Goal: Task Accomplishment & Management: Manage account settings

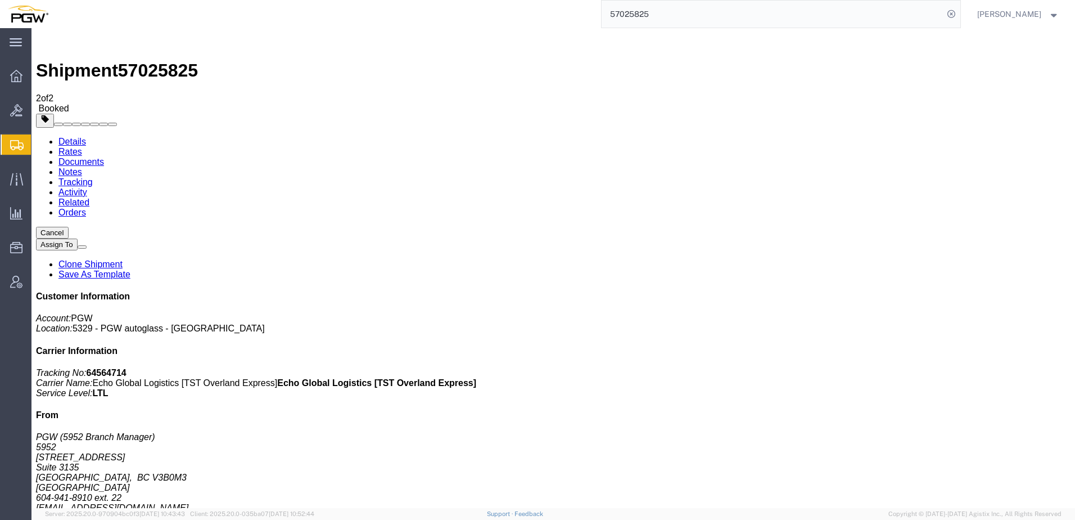
click at [0, 0] on span "Create from Template" at bounding box center [0, 0] width 0 height 0
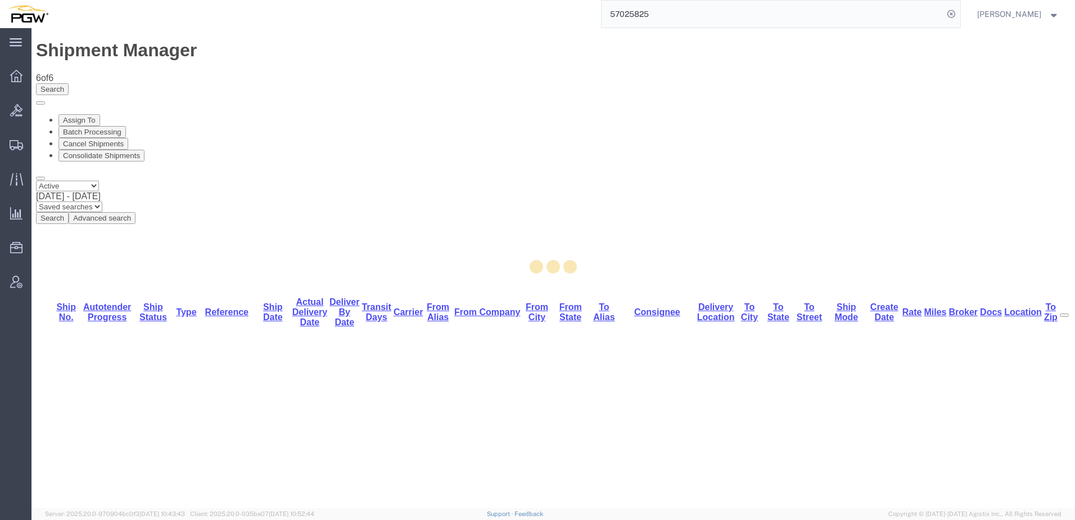
select select "28253"
select select "28373"
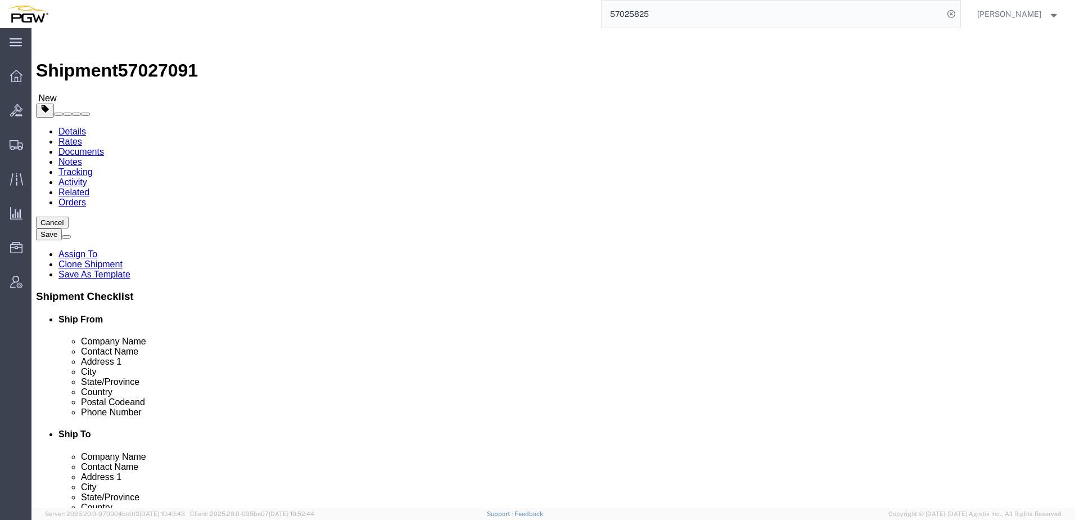
drag, startPoint x: 611, startPoint y: 187, endPoint x: 298, endPoint y: 160, distance: 313.9
click div "Ship From Location Location 5329 - PGW autoglass - [GEOGRAPHIC_DATA] Select My …"
paste input "DAGSFS"
type input "DAGSFS"
click div "DAGSFS - Dakotaland Glass - ([PERSON_NAME]) [STREET_ADDRESS]"
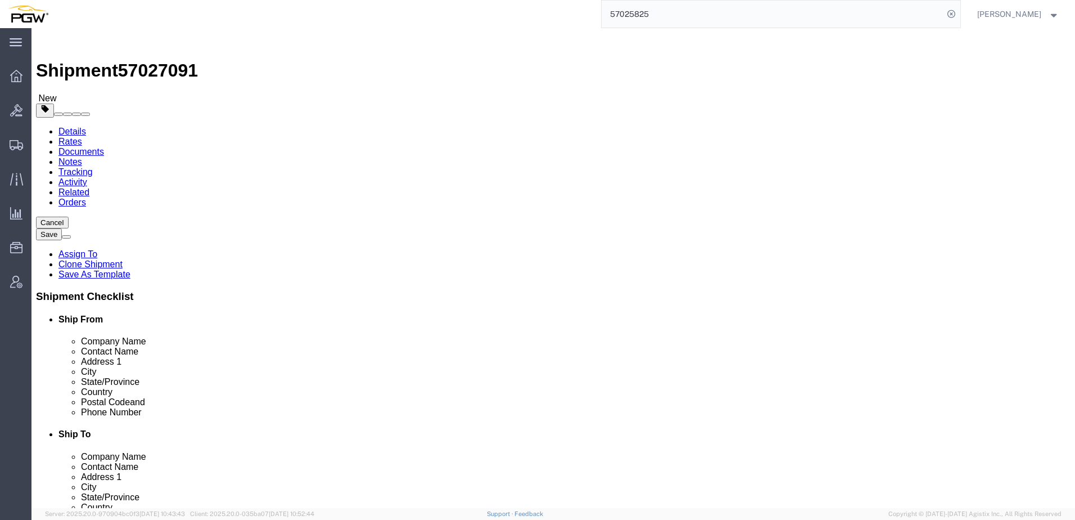
select select
type input "DAGSFS"
type input "Dakotaland Glass"
type input "[PERSON_NAME]"
type input "[STREET_ADDRESS]"
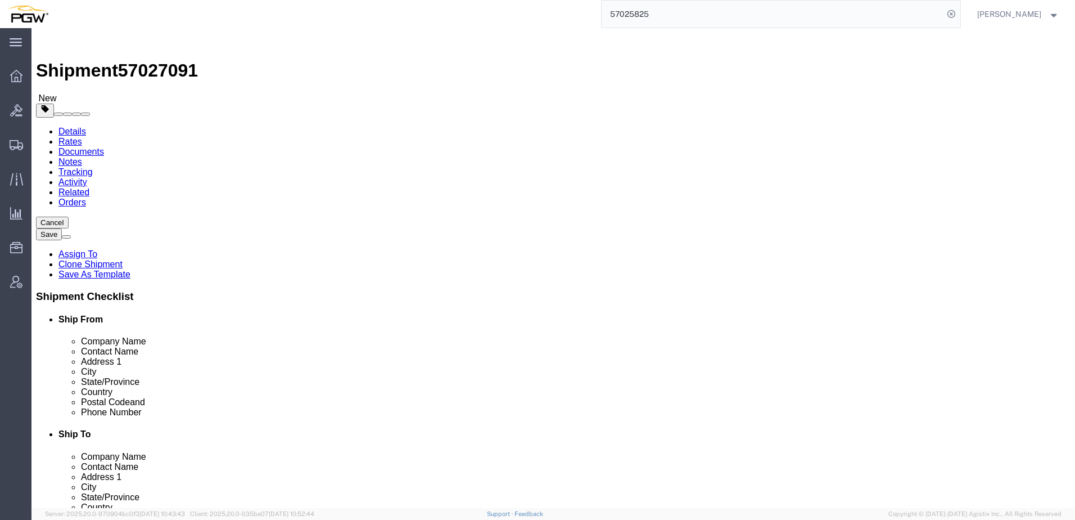
type input "[GEOGRAPHIC_DATA]"
type input "57104"
type input "[PHONE_NUMBER]"
type input "[PERSON_NAME][EMAIL_ADDRESS][PERSON_NAME][DOMAIN_NAME]"
select select "SD"
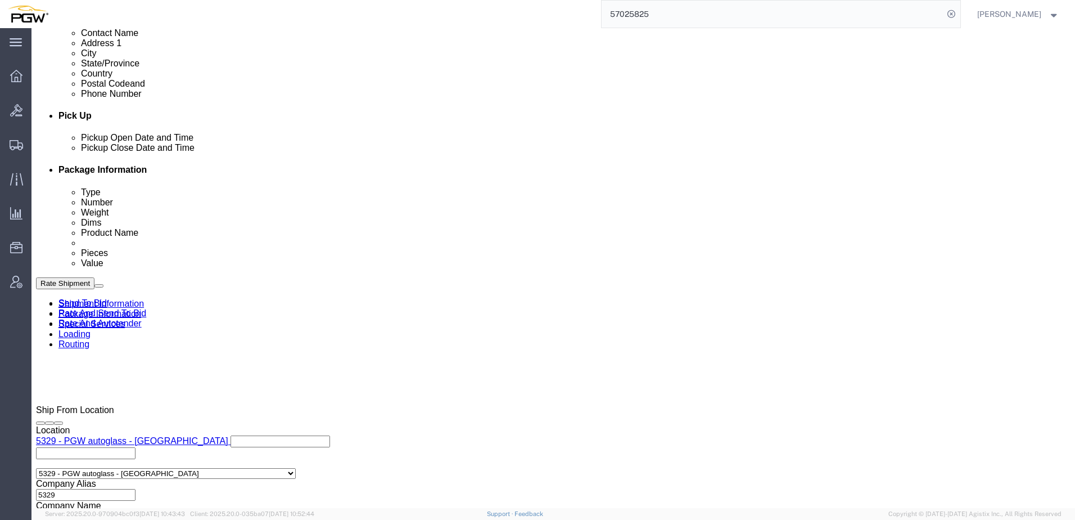
scroll to position [619, 0]
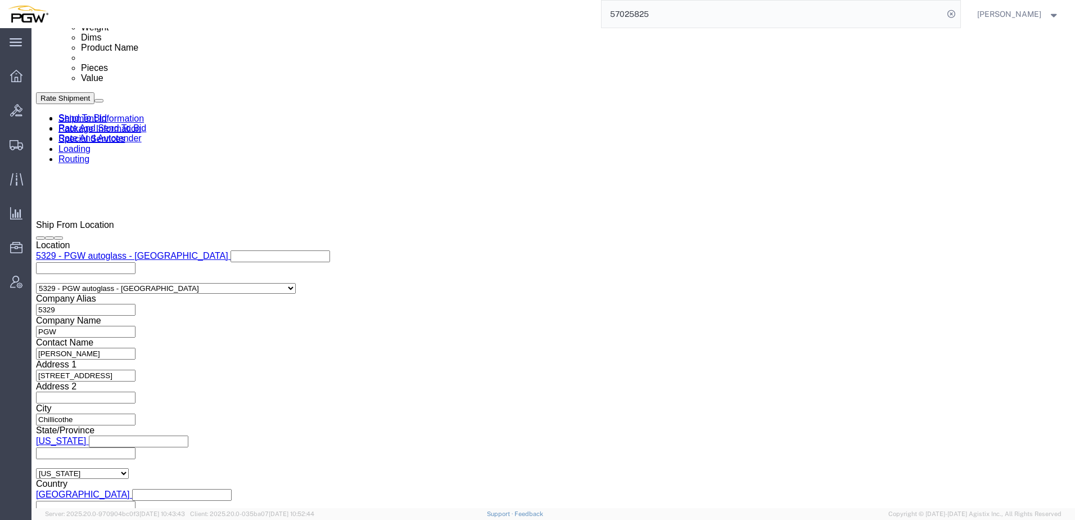
type input "DAGSFS"
click div "[DATE] 4:56 PM"
click input "4:56 PM"
click input "2:56 PM"
type input "2:00 PM"
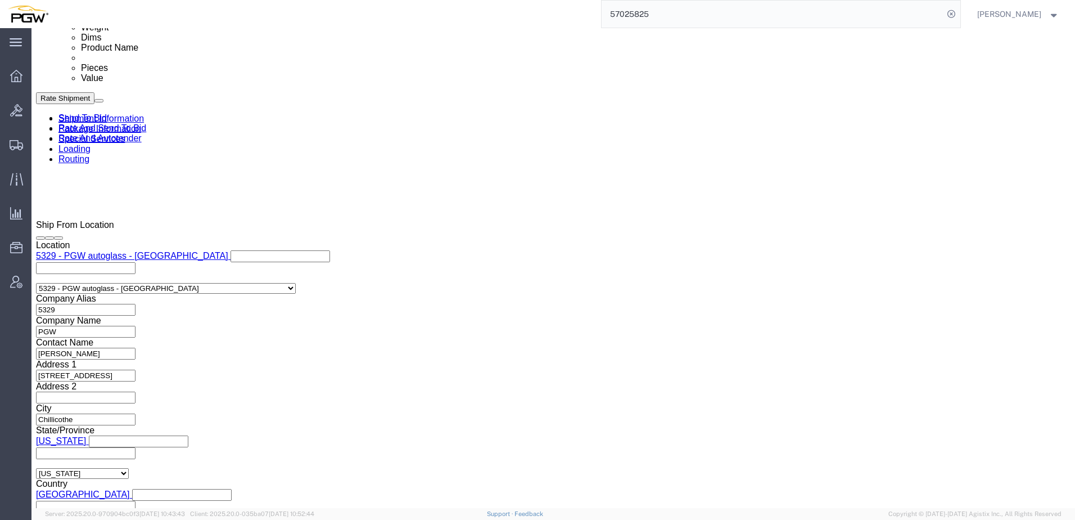
click div "Open Time 2:00 PM [DATE] 4:56 PM - [DATE] 4:56 PM Cancel Apply"
click button "Apply"
drag, startPoint x: 93, startPoint y: 16, endPoint x: 156, endPoint y: 17, distance: 63.0
click div "Shipment 57027091 New"
copy span "57027091"
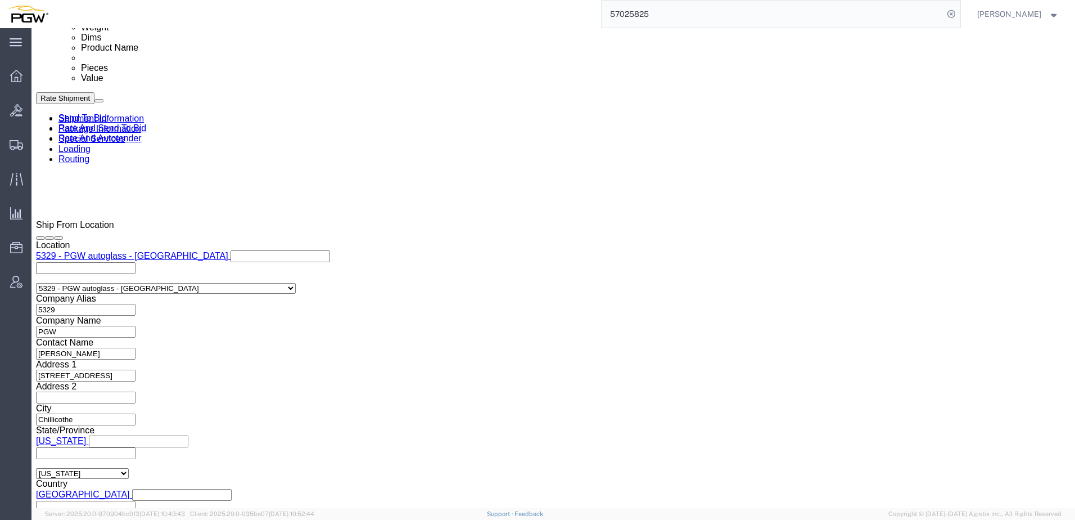
drag, startPoint x: 215, startPoint y: 254, endPoint x: 18, endPoint y: 238, distance: 197.5
click div "Select Account Type Activity ID Airline Appointment Number ASN Batch Request # …"
paste input "7027091"
click input "57027091"
type input "57027091"
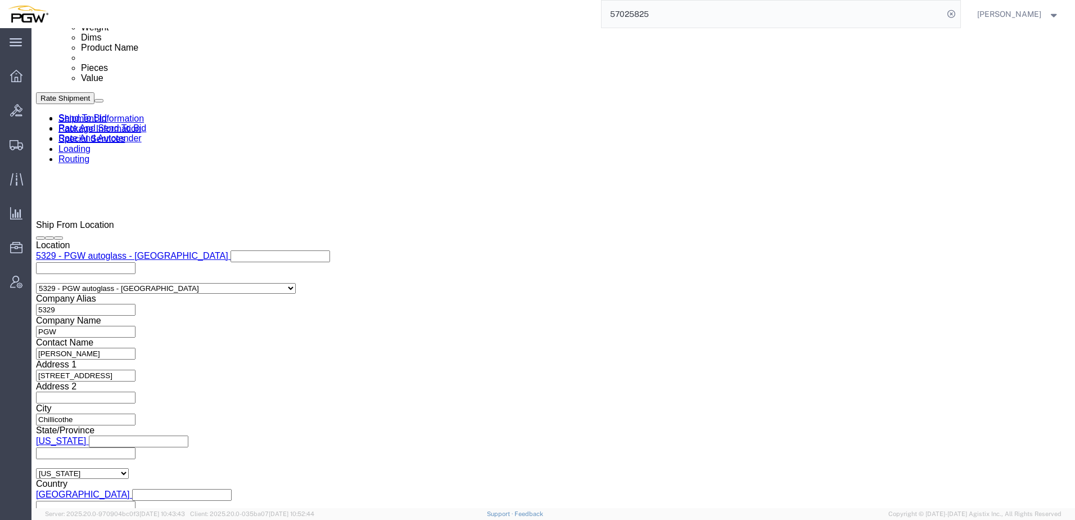
drag, startPoint x: 449, startPoint y: 249, endPoint x: 174, endPoint y: 231, distance: 276.2
click div "Select Account Type Activity ID Airline Appointment Number ASN Batch Request # …"
paste input "9320"
type input "669320"
click icon
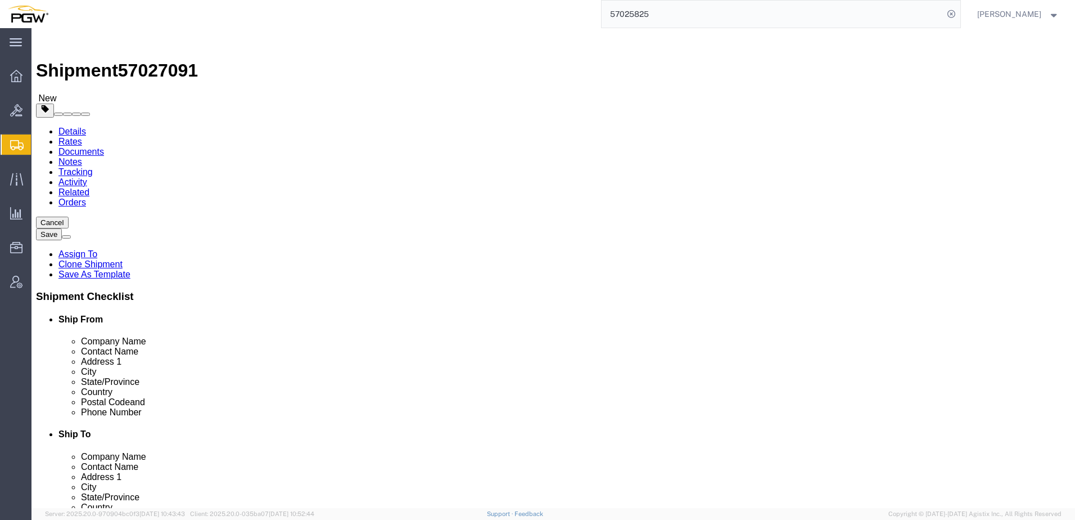
drag, startPoint x: 174, startPoint y: 218, endPoint x: -188, endPoint y: 210, distance: 362.9
click html "Shipment 57027091 New Details Rates Documents Notes Tracking Activity Related O…"
type input "42"
drag, startPoint x: 177, startPoint y: 260, endPoint x: -172, endPoint y: 240, distance: 349.4
click html "Shipment 57027091 New Details Rates Documents Notes Tracking Activity Related O…"
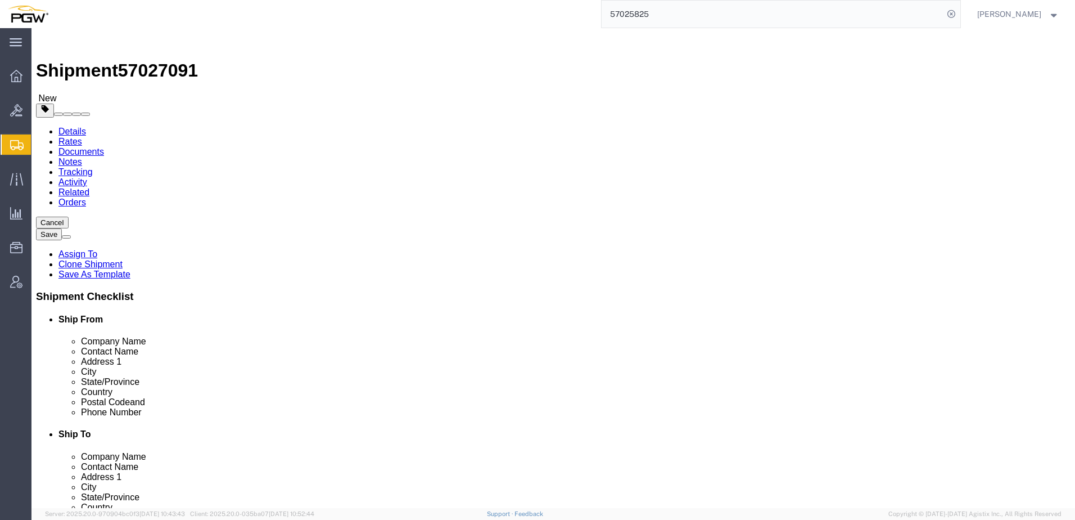
type input "23861.00"
click dd "41.00 Each"
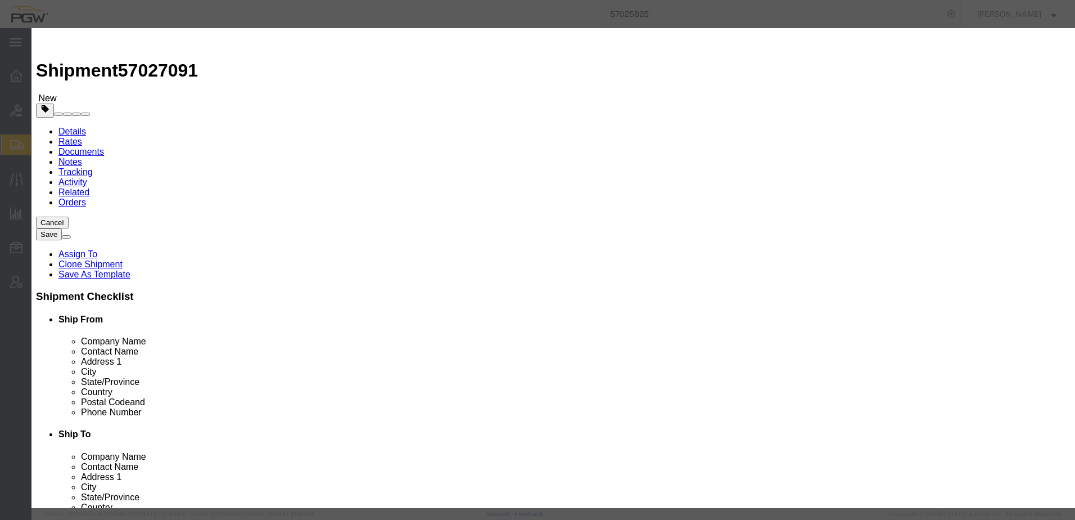
drag, startPoint x: 355, startPoint y: 106, endPoint x: 33, endPoint y: 168, distance: 327.6
click div "Edit content Commodity library Product Name Auto Glass Pieces 41.00 Select Bag …"
type input "42.00"
type input "1.02"
type input "1.00"
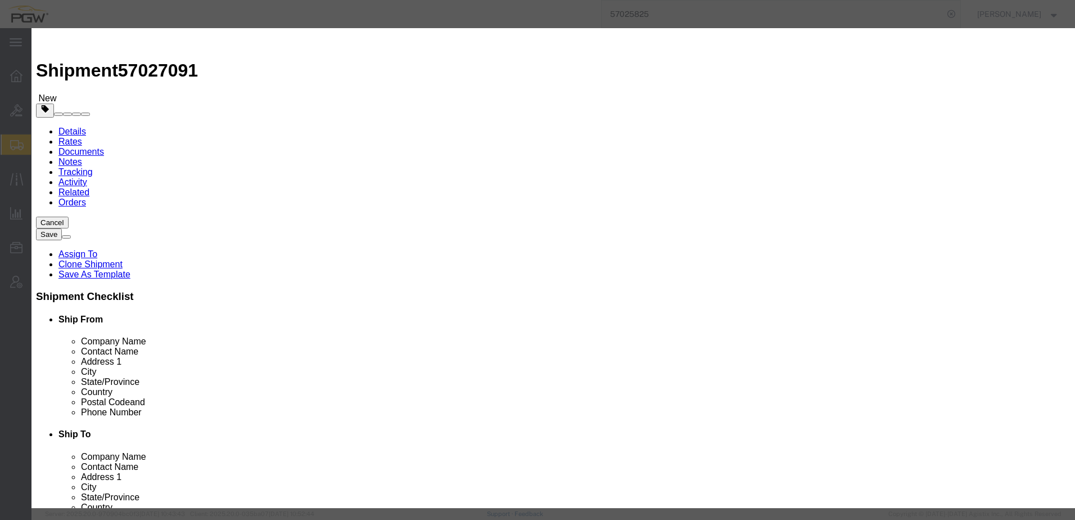
select select "USD"
click button "Save & Close"
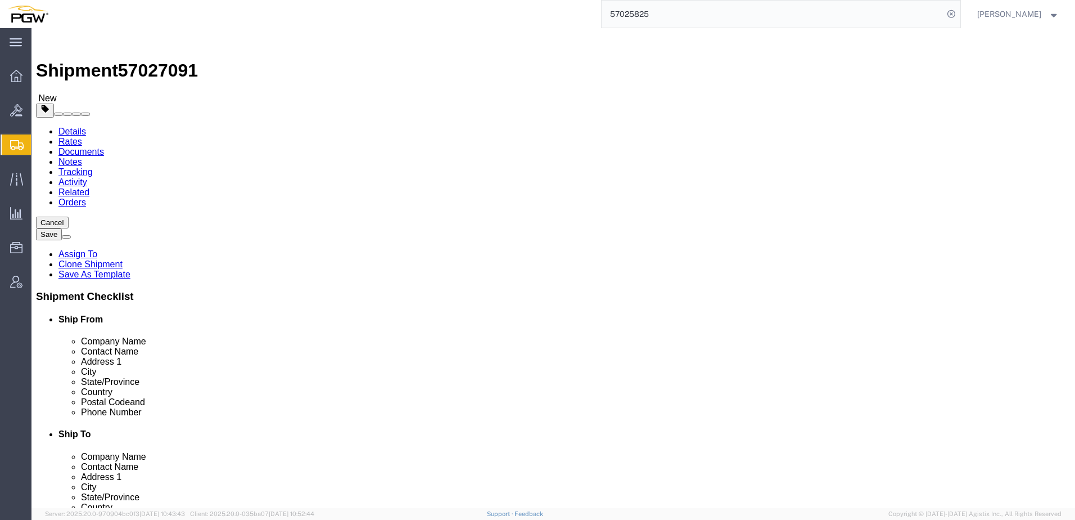
click link "Rate And Autotender"
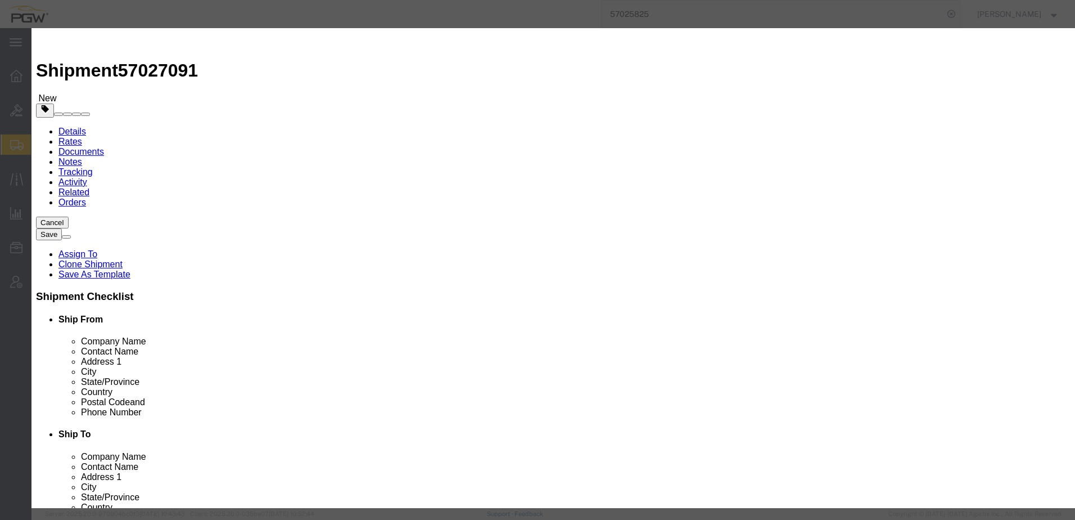
click input "2"
type input "1"
click input "1"
click select "Price Carrier Rank"
select select "LANE_RANK"
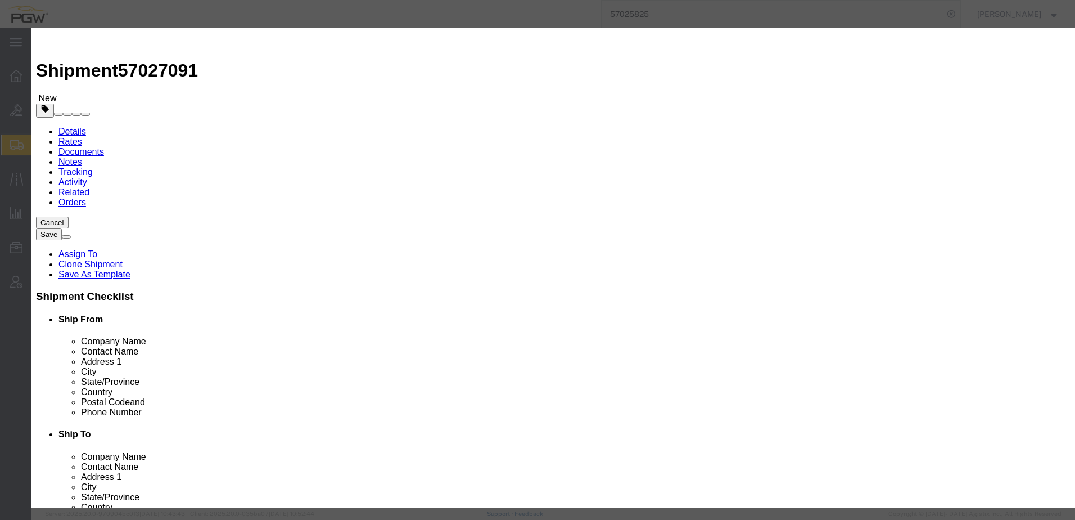
click select "Price Carrier Rank"
click button "Save Auto-Tender"
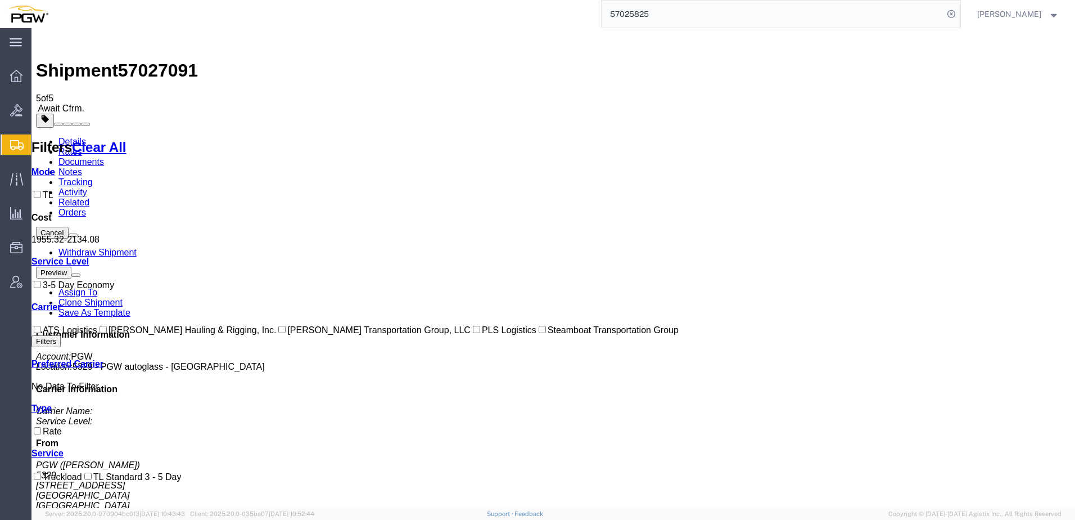
click at [64, 137] on link "Details" at bounding box center [72, 142] width 28 height 10
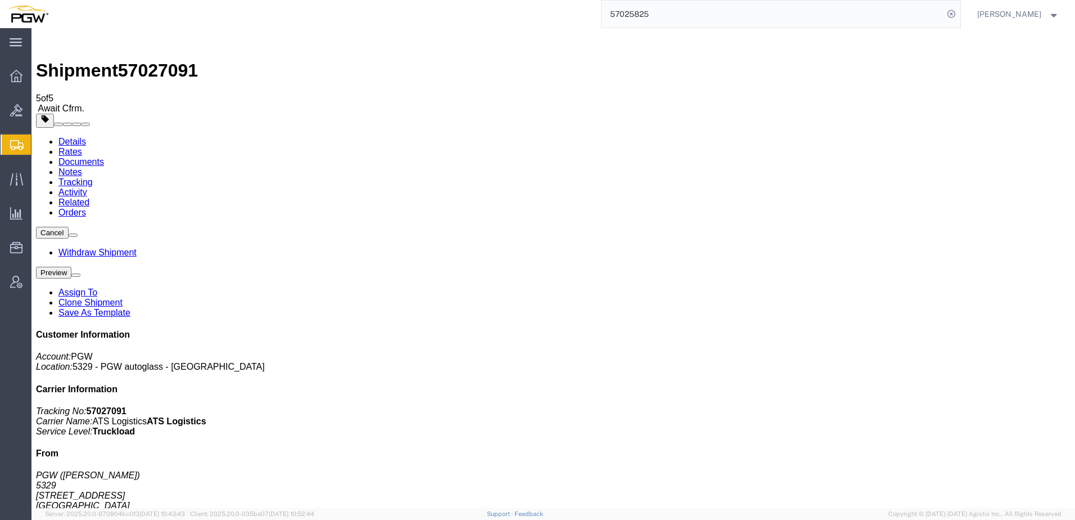
click div "Leg 1 - Truckload Vehicle 1: Standard Dry Van (53 Feet) Number of trucks: 1"
drag, startPoint x: 93, startPoint y: 12, endPoint x: 152, endPoint y: 15, distance: 58.6
click h1 "Shipment 57027091"
copy span "57027091"
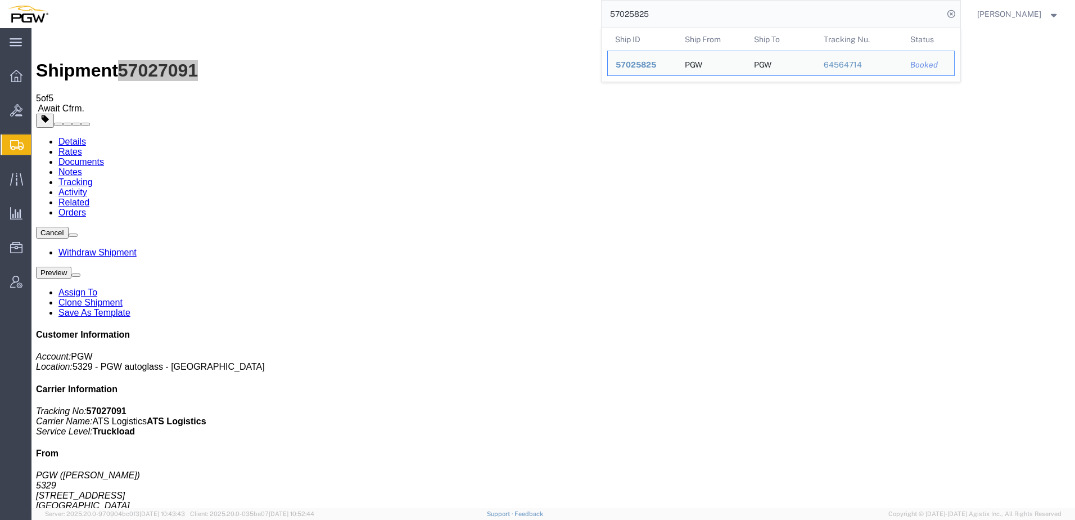
drag, startPoint x: 736, startPoint y: 17, endPoint x: 43, endPoint y: 7, distance: 693.6
click at [26, 7] on nav "57025825 Ship ID Ship From Ship To Tracking Nu. Status Ship ID 57025825 Ship Fr…" at bounding box center [542, 14] width 1068 height 28
paste input "66939"
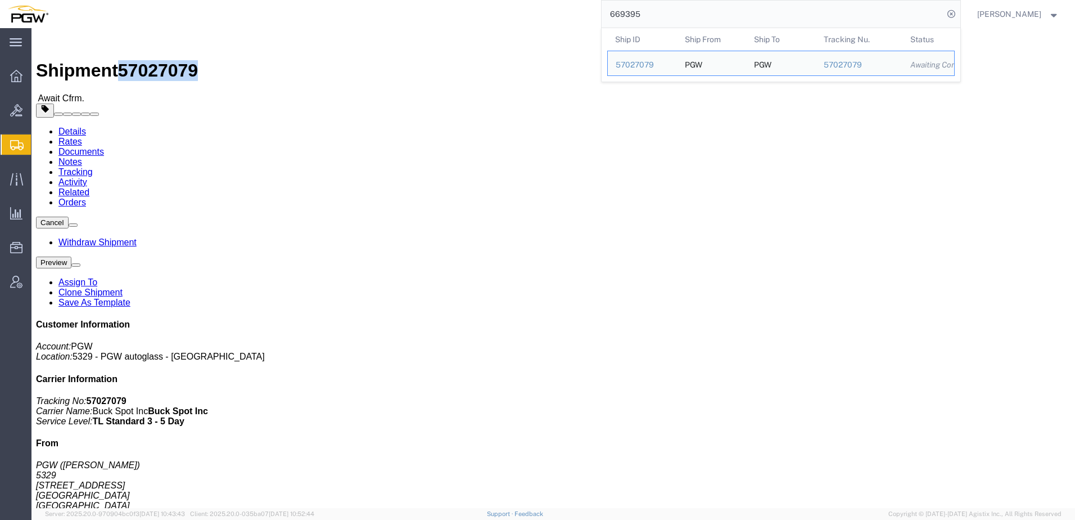
drag, startPoint x: 95, startPoint y: 17, endPoint x: 139, endPoint y: 17, distance: 44.4
click div "Shipment 57027079 Await Cfrm."
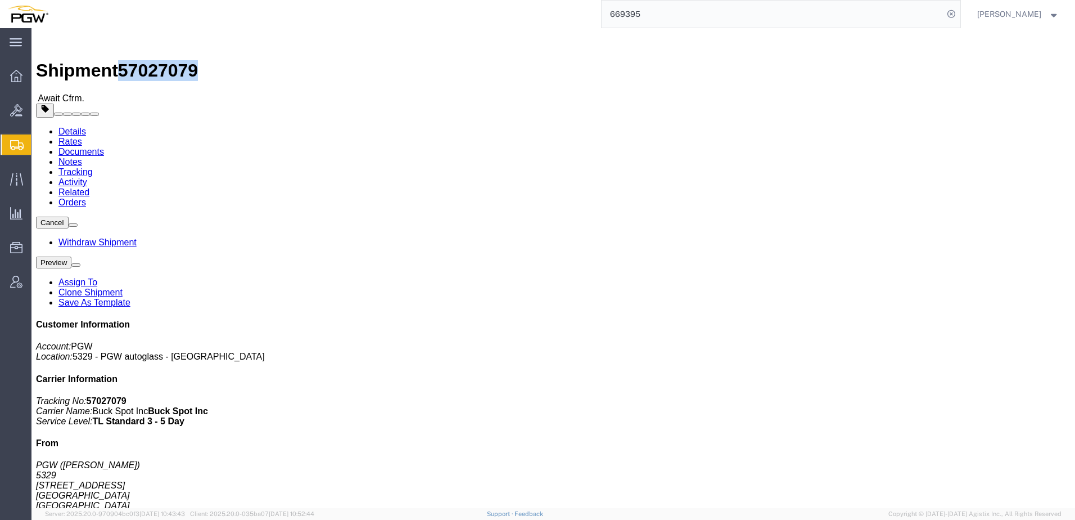
copy span "57027079"
click at [0, 0] on span "Shipment Manager" at bounding box center [0, 0] width 0 height 0
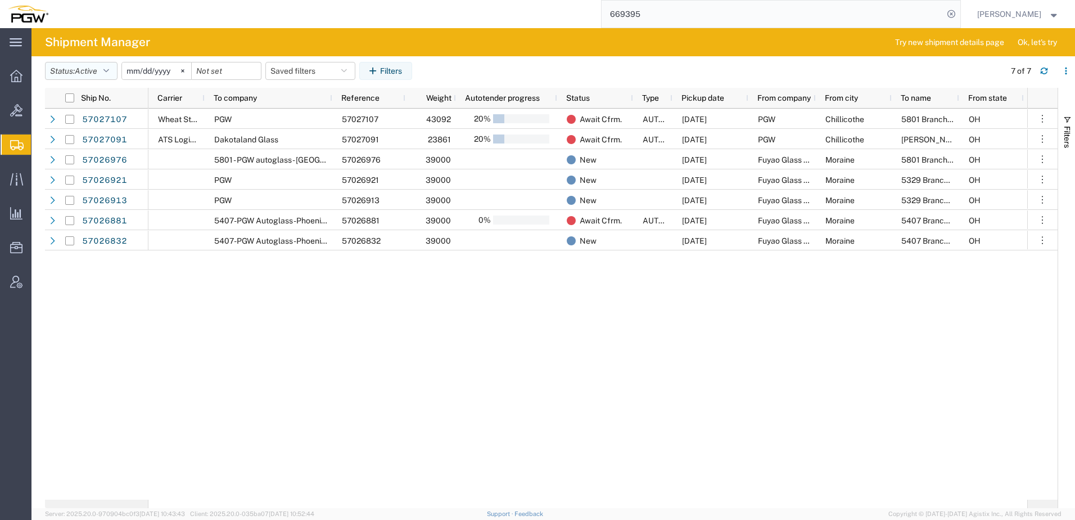
click at [98, 76] on button "Status: Active" at bounding box center [81, 71] width 73 height 18
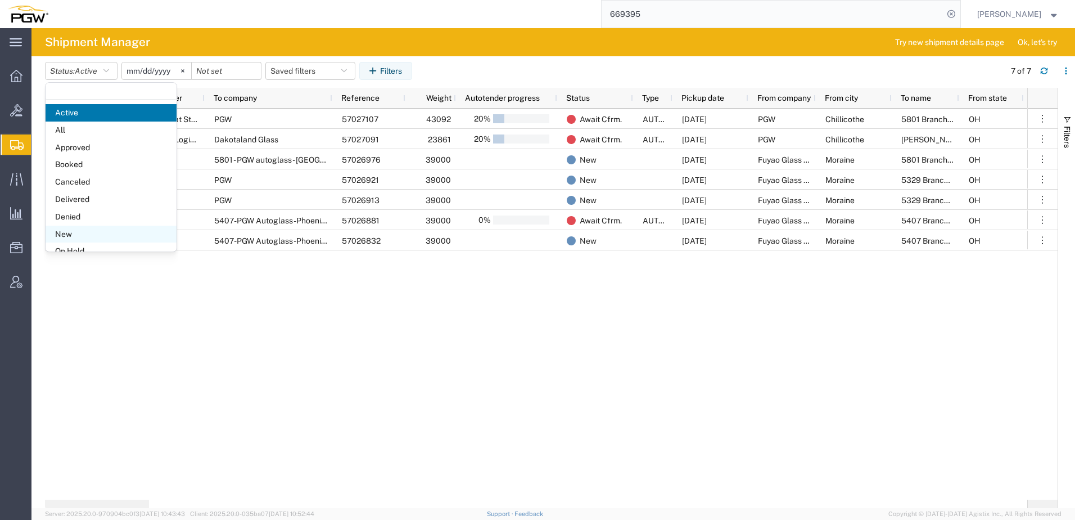
click at [67, 236] on span "New" at bounding box center [111, 234] width 131 height 17
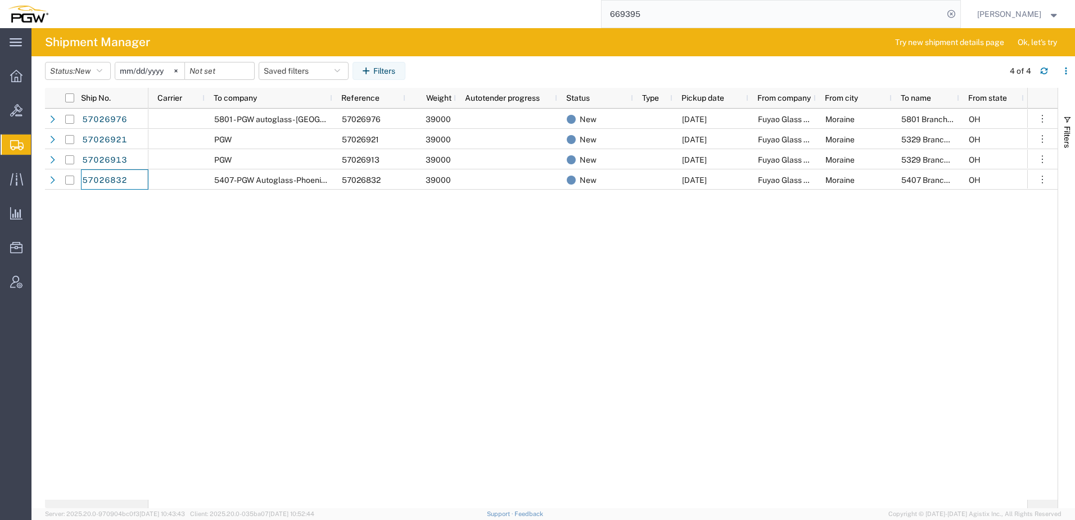
click at [285, 378] on div "New [DATE] Fuyao Glass America Inc Moraine 5801 Branch Manager OH 45439 TL 5801…" at bounding box center [587, 304] width 879 height 391
click at [39, 112] on span "Bids" at bounding box center [35, 110] width 8 height 22
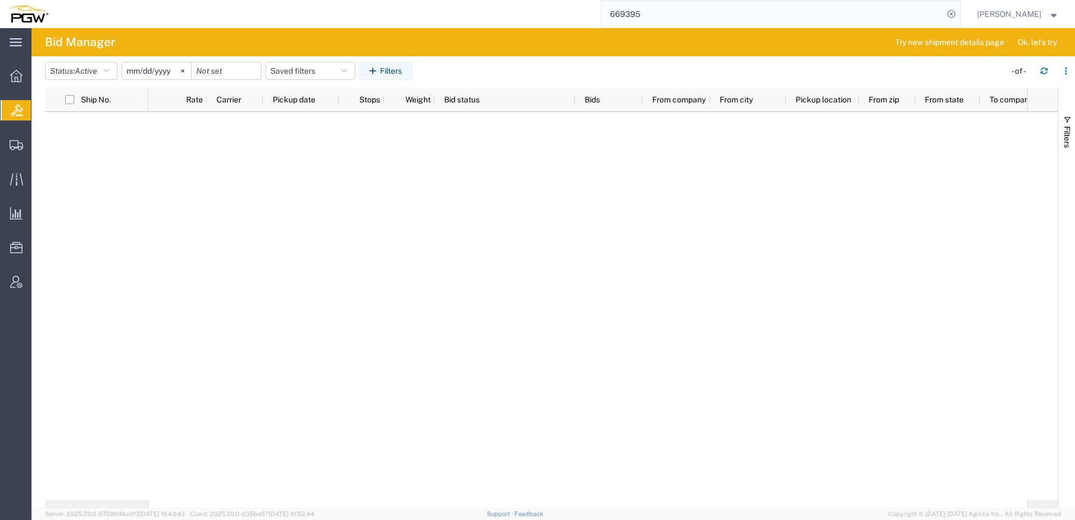
click at [463, 327] on div at bounding box center [587, 306] width 879 height 388
click at [86, 67] on span "Active" at bounding box center [86, 70] width 22 height 9
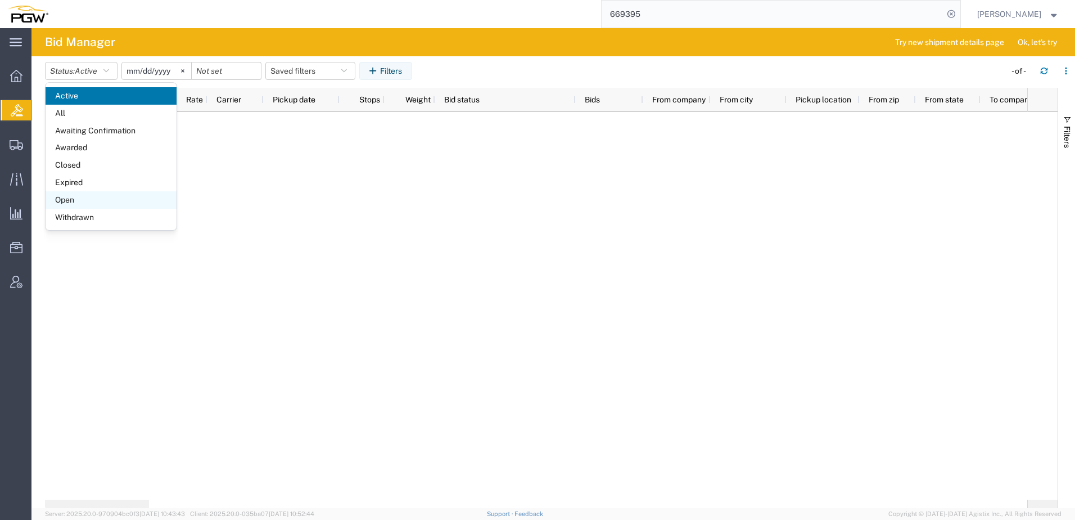
click at [80, 205] on span "Open" at bounding box center [111, 199] width 131 height 17
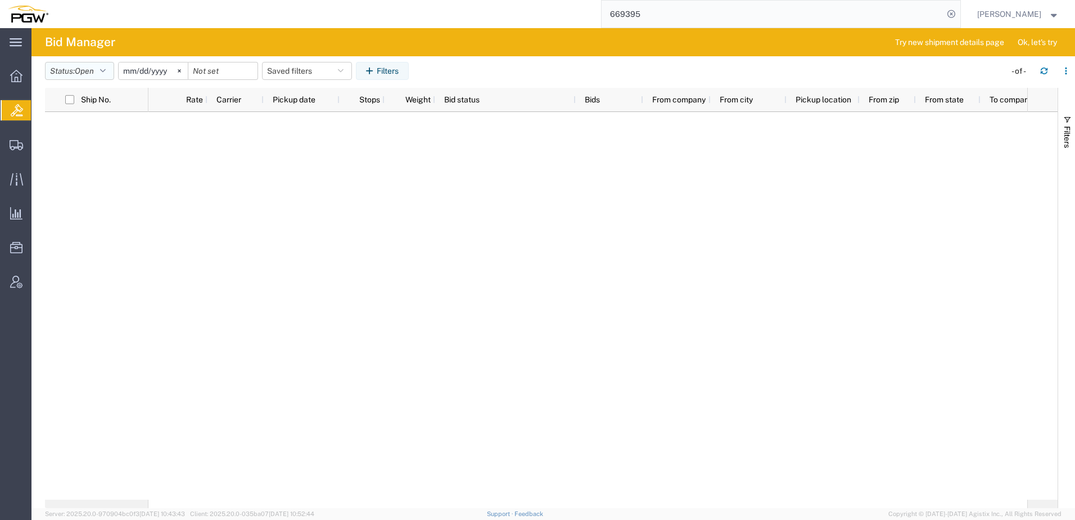
click at [88, 75] on span "Open" at bounding box center [84, 70] width 19 height 9
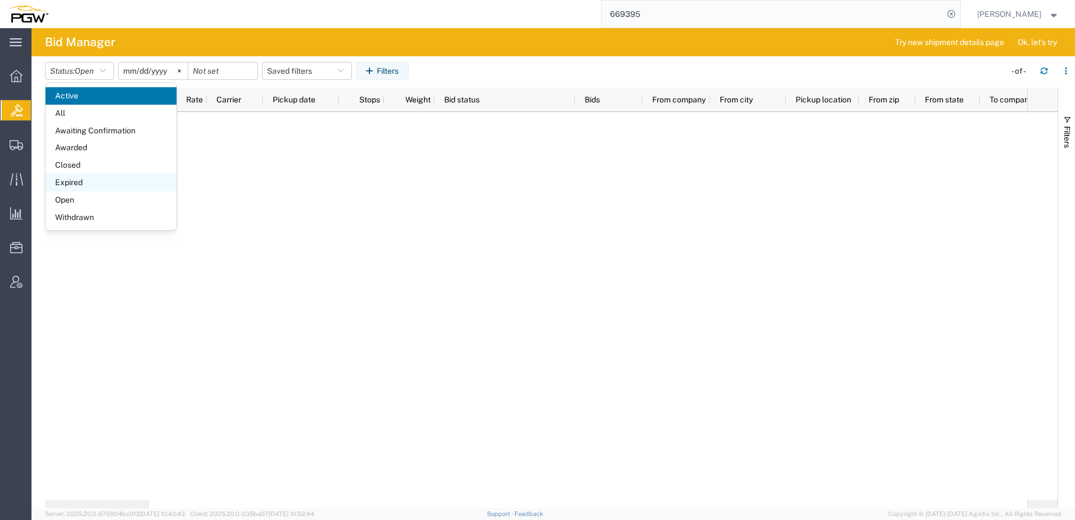
click at [80, 179] on span "Expired" at bounding box center [111, 182] width 131 height 17
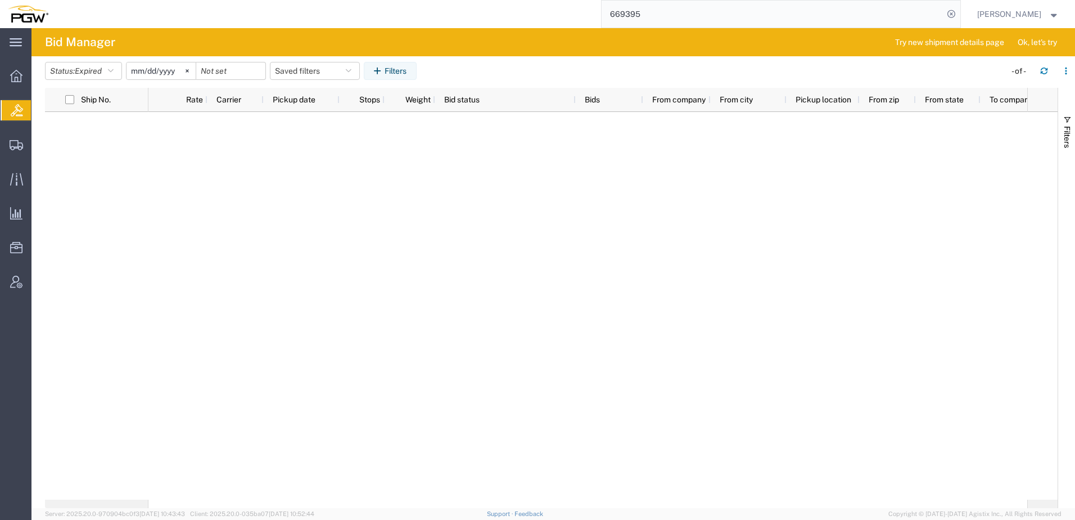
click at [732, 273] on div at bounding box center [587, 306] width 879 height 388
click at [369, 259] on div at bounding box center [587, 306] width 879 height 388
drag, startPoint x: 675, startPoint y: 19, endPoint x: 130, endPoint y: -19, distance: 545.8
click at [130, 0] on html "main_menu Created with Sketch. Collapse Menu Overview Bids Shipments Shipment M…" at bounding box center [537, 260] width 1075 height 520
paste input "12"
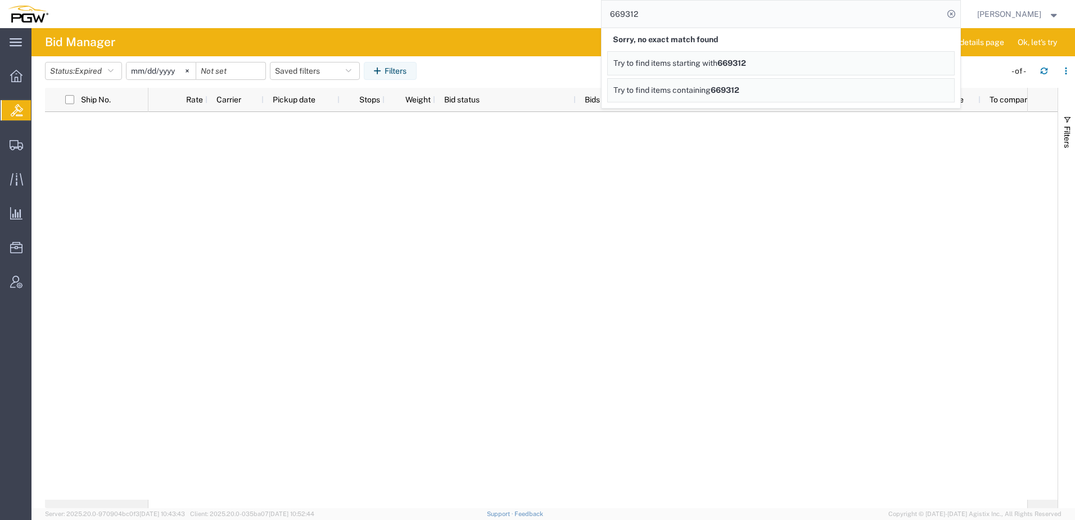
drag, startPoint x: 674, startPoint y: 13, endPoint x: 294, endPoint y: -3, distance: 380.6
click at [294, 0] on html "main_menu Created with Sketch. Collapse Menu Overview Bids Shipments Shipment M…" at bounding box center [537, 260] width 1075 height 520
paste input "56983875"
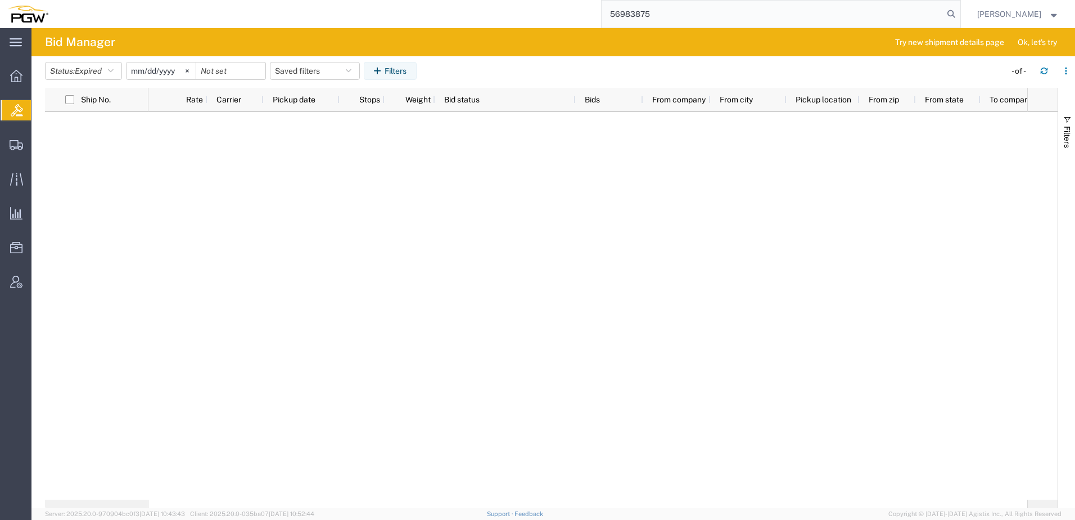
type input "56983875"
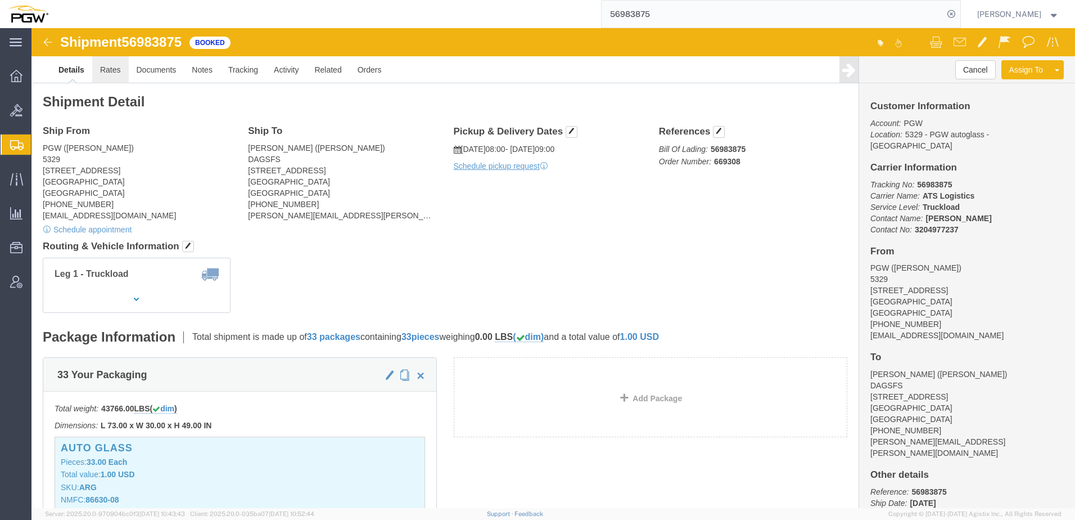
click link "Rates"
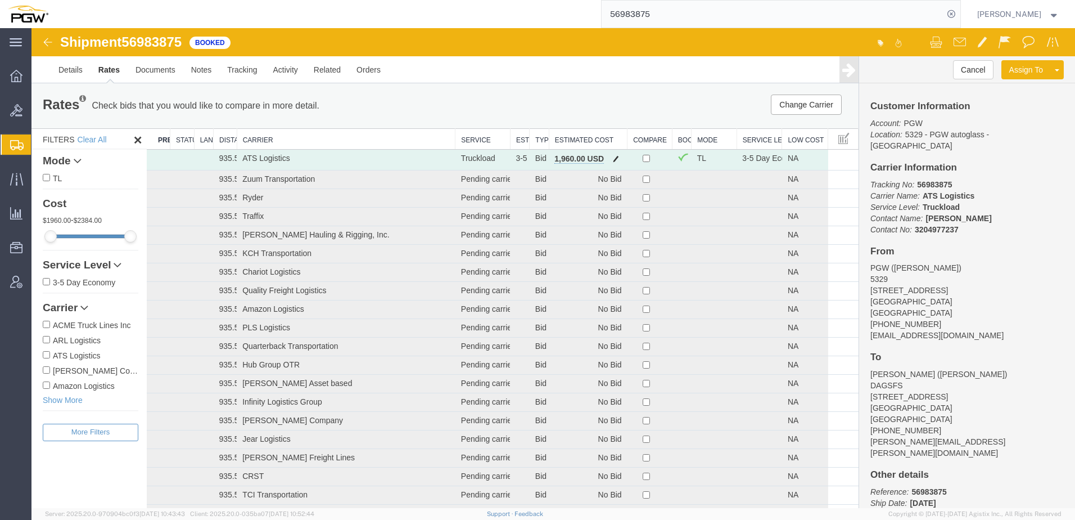
click at [613, 159] on span "button" at bounding box center [616, 159] width 6 height 8
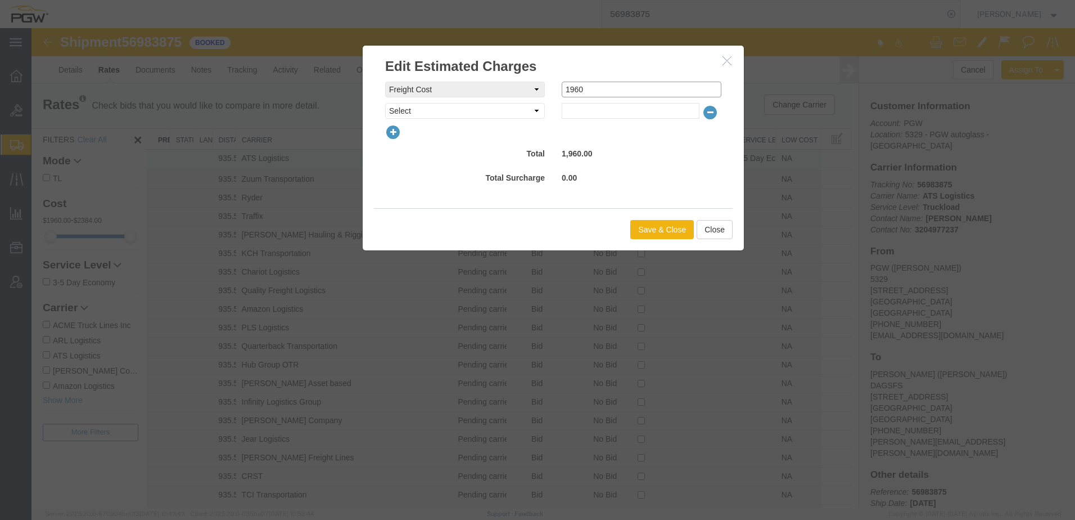
drag, startPoint x: 620, startPoint y: 86, endPoint x: 340, endPoint y: 93, distance: 280.8
click at [339, 93] on div "Edit Estimated Charges freightCost Select AES Filing Accessorial Delivery Charg…" at bounding box center [553, 268] width 1044 height 480
type input "2133.08"
click at [649, 226] on button "Save & Close" at bounding box center [663, 229] width 64 height 19
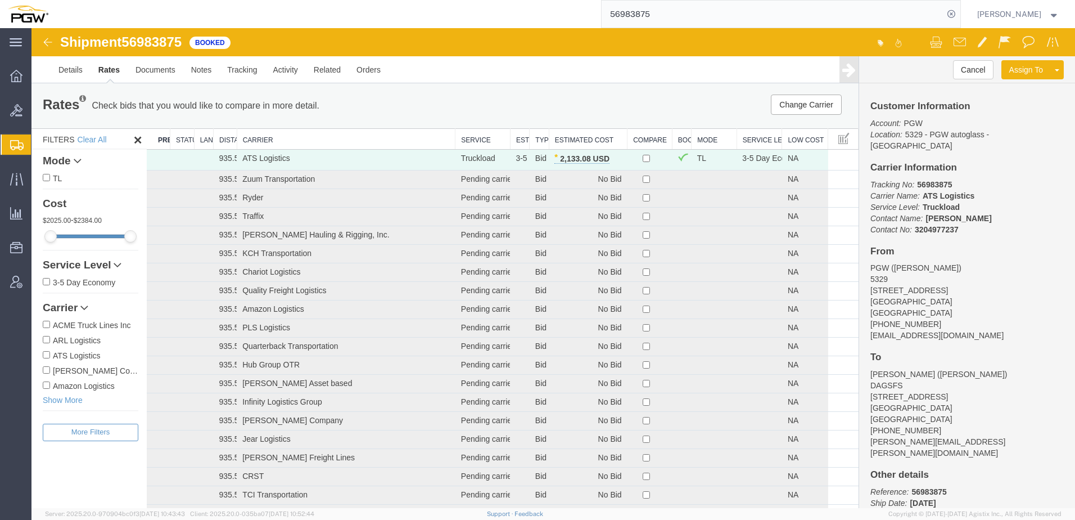
click at [569, 139] on th "Estimated Cost" at bounding box center [588, 139] width 78 height 21
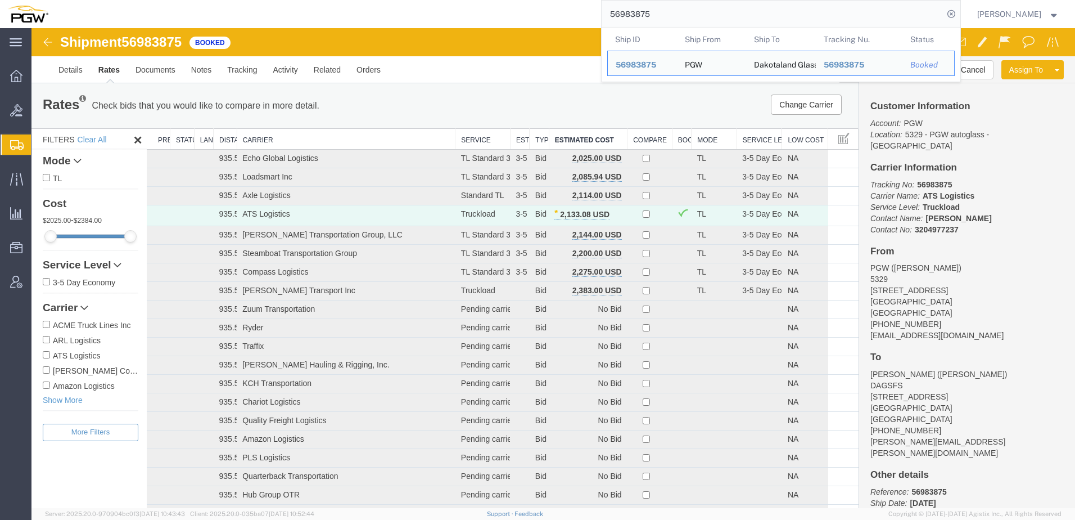
drag, startPoint x: 766, startPoint y: 15, endPoint x: 343, endPoint y: -29, distance: 424.8
click at [343, 0] on html "main_menu Created with Sketch. Collapse Menu Overview Bids Shipments Shipment M…" at bounding box center [537, 260] width 1075 height 520
paste input "7027091"
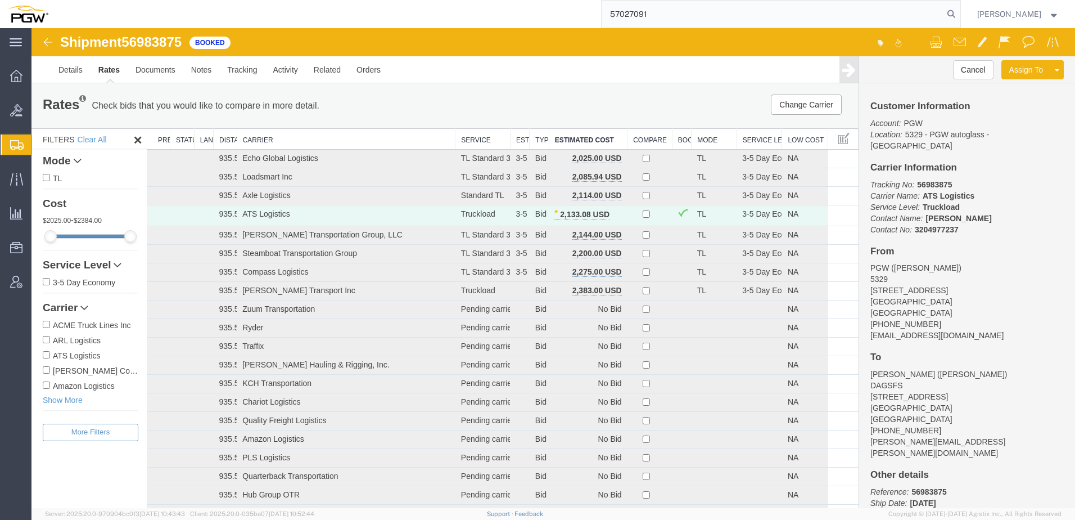
type input "57027091"
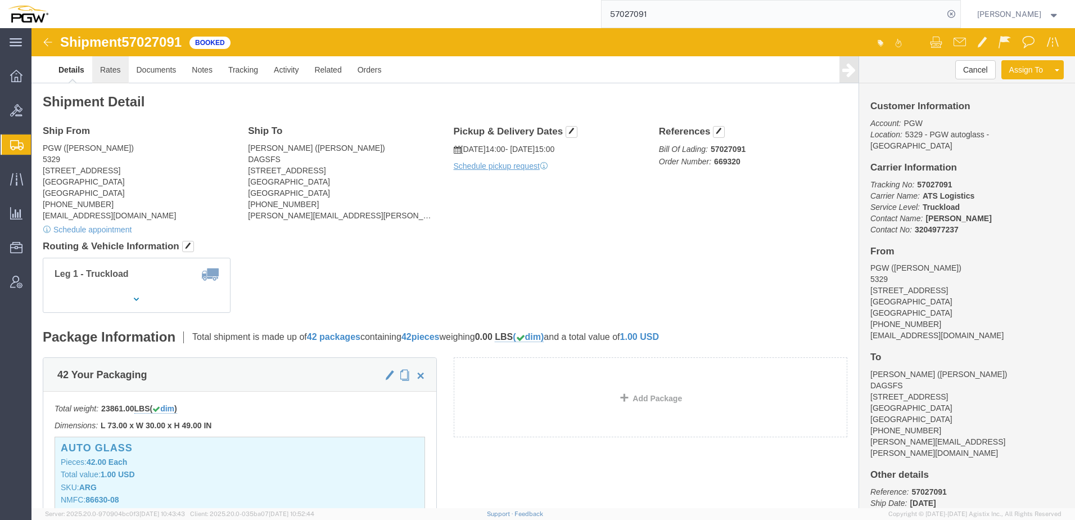
click link "Rates"
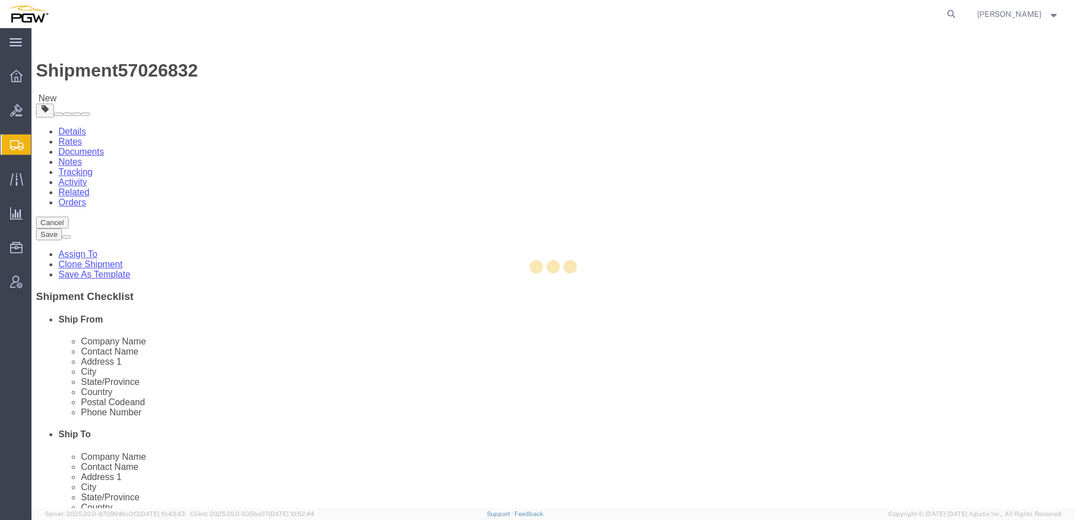
select select
select select "62351"
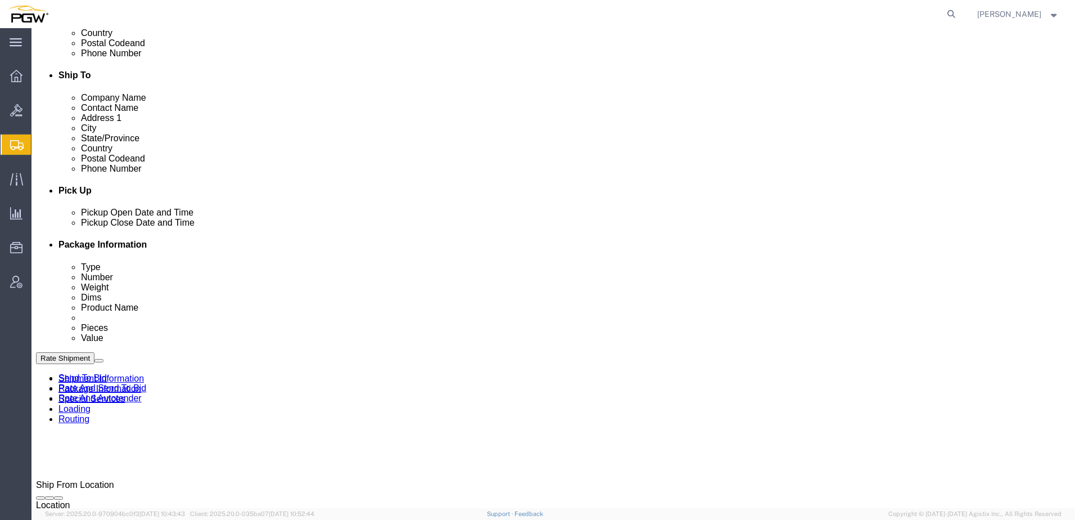
scroll to position [506, 0]
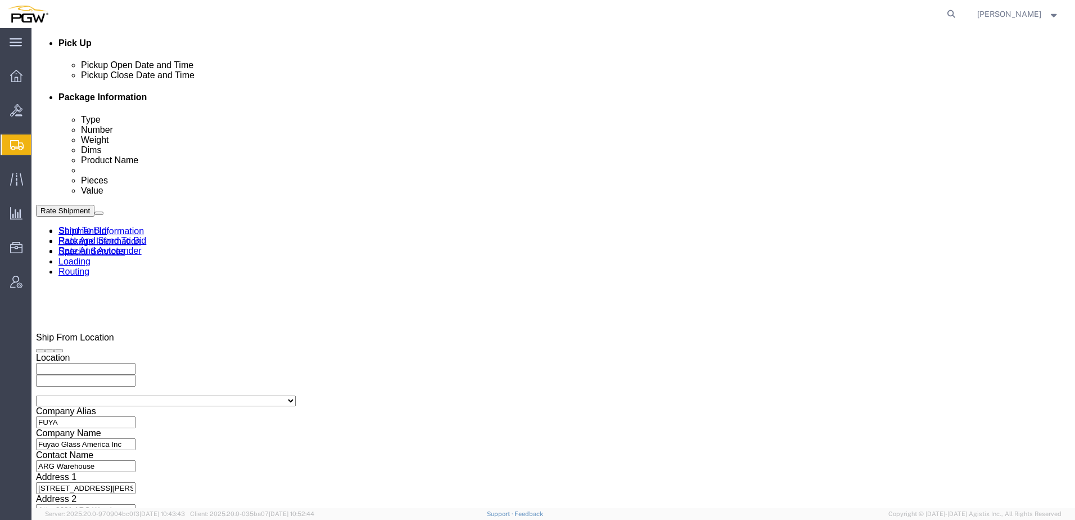
click icon
click link "Rate And Autotender"
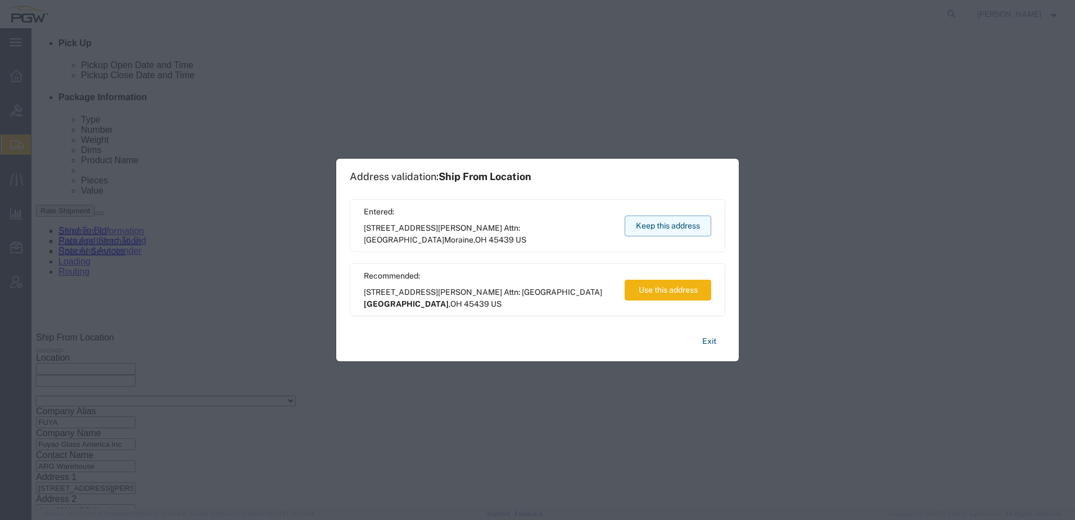
click at [679, 228] on button "Keep this address" at bounding box center [668, 225] width 87 height 21
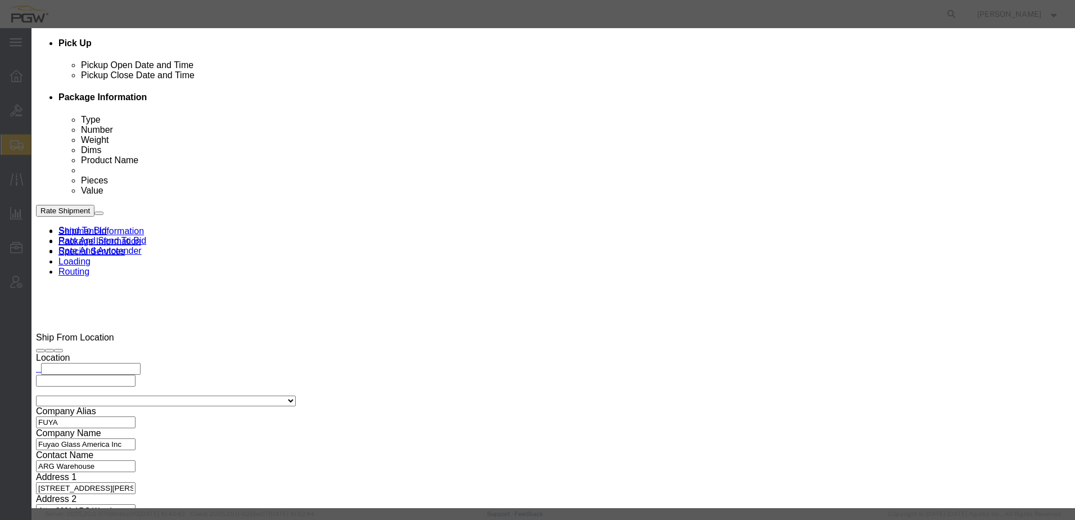
click input "2"
type input "1"
click input "1"
click select "Price Carrier Rank"
select select "LANE_RANK"
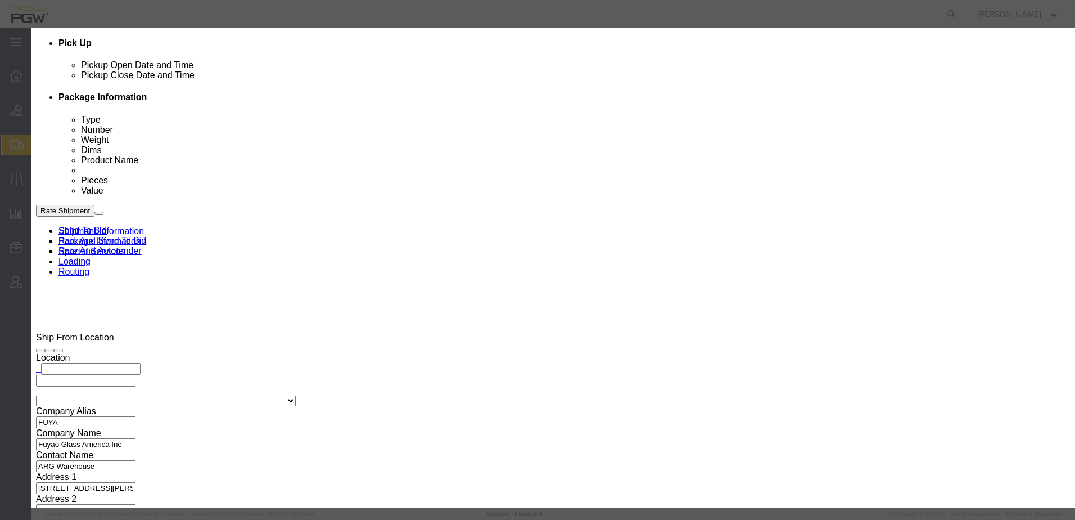
click select "Price Carrier Rank"
click button "Save Auto-Tender"
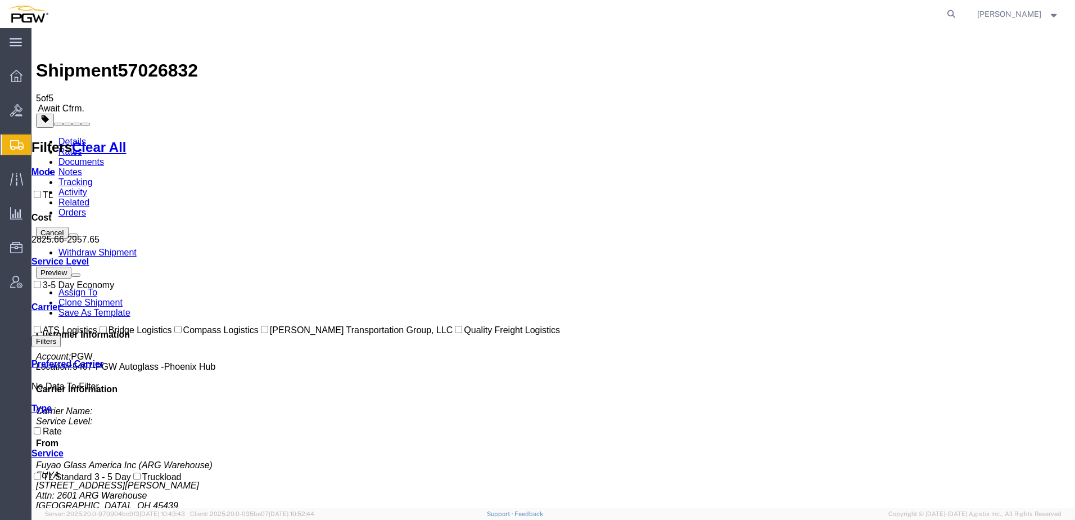
click at [0, 0] on span "Shipment Manager" at bounding box center [0, 0] width 0 height 0
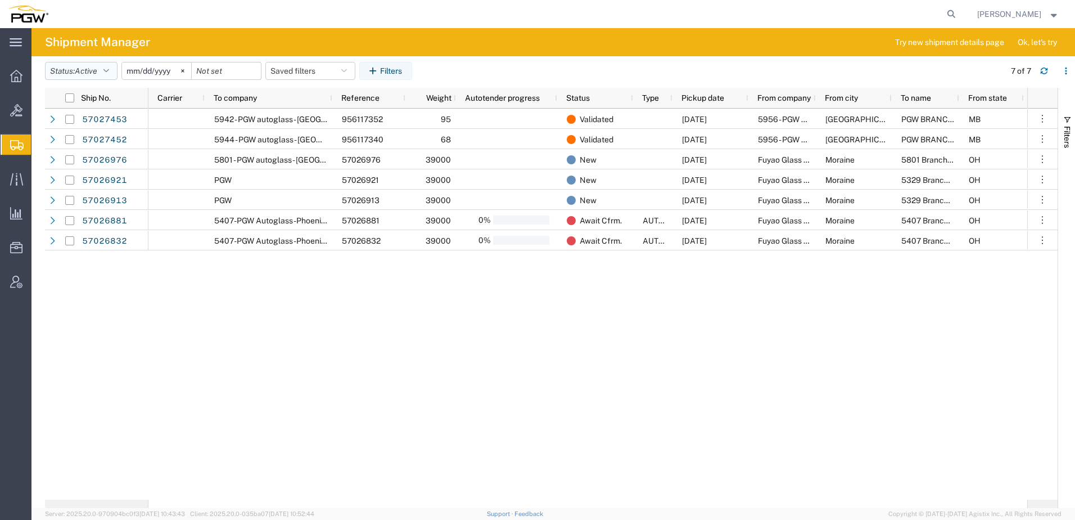
click at [75, 67] on button "Status: Active" at bounding box center [81, 71] width 73 height 18
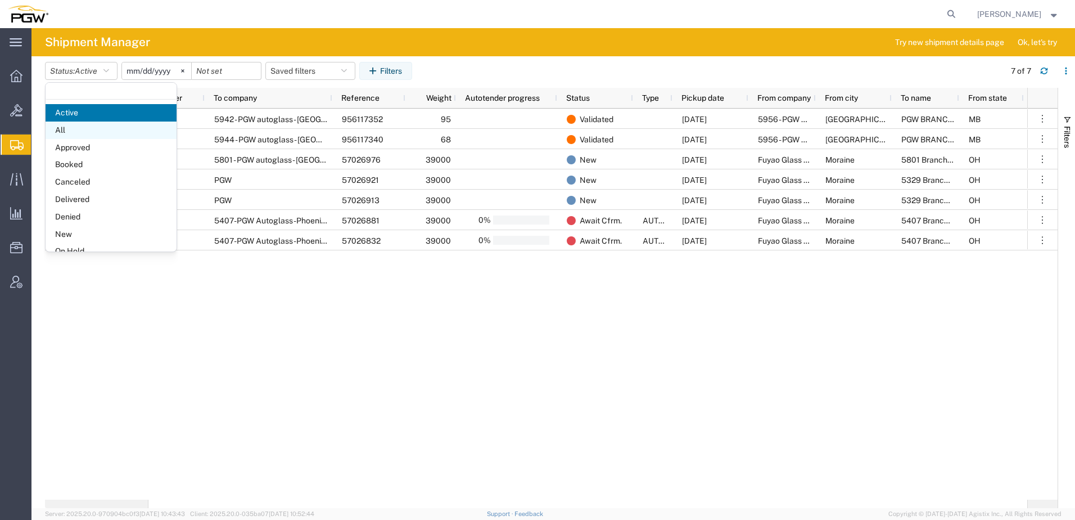
click at [74, 126] on span "All" at bounding box center [111, 129] width 131 height 17
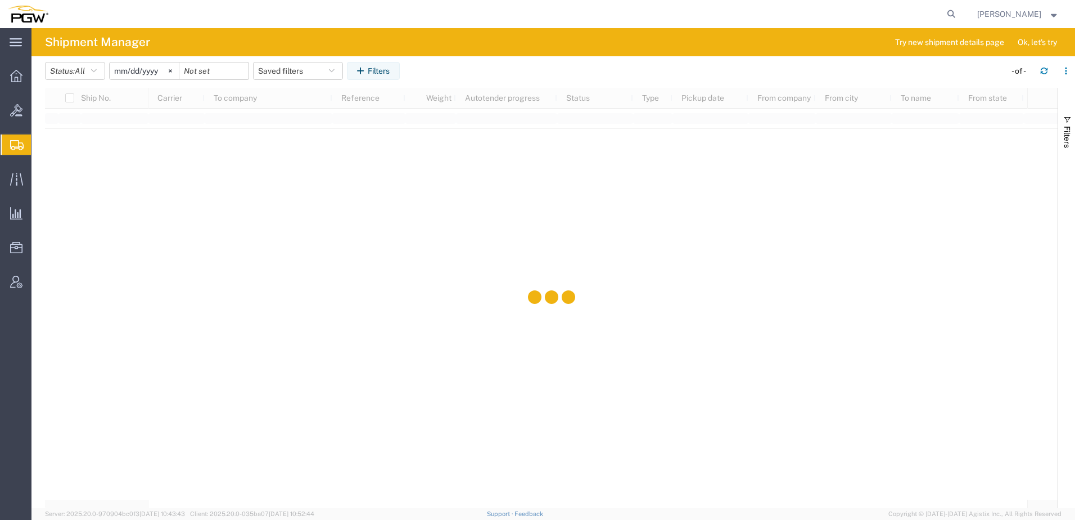
click at [123, 67] on input "[DATE]" at bounding box center [144, 70] width 69 height 17
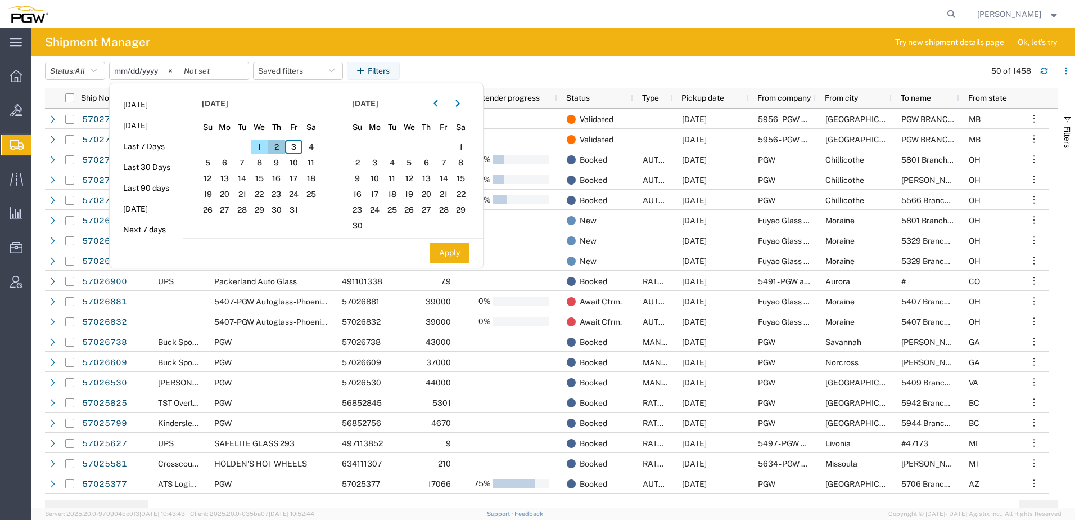
click at [281, 143] on span "2" at bounding box center [276, 146] width 17 height 13
click at [296, 147] on span "3" at bounding box center [293, 146] width 17 height 13
click at [462, 259] on button "Apply" at bounding box center [450, 252] width 40 height 21
type input "2025-10-02"
type input "2025-10-03"
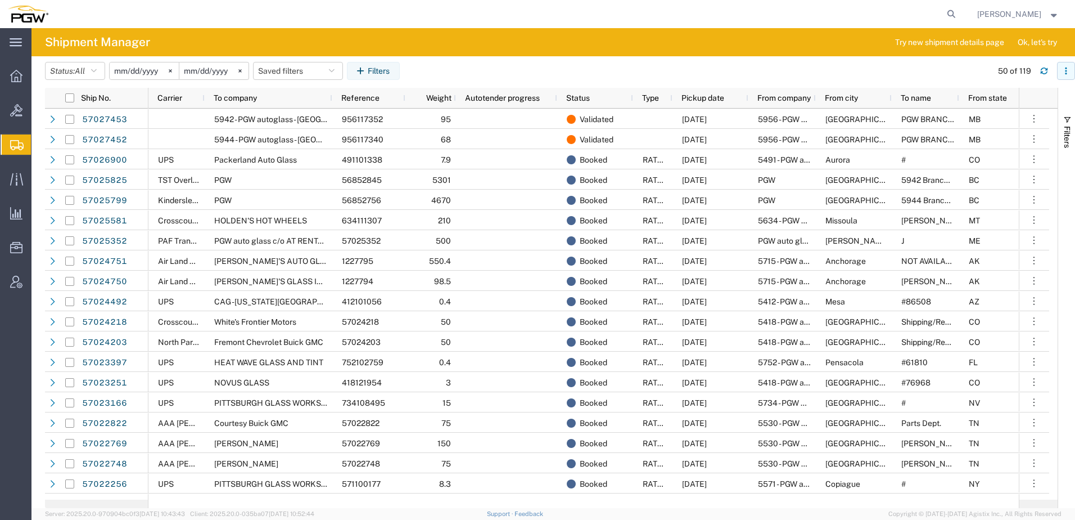
click at [1062, 71] on button "button" at bounding box center [1066, 71] width 18 height 18
click at [983, 98] on div "Download" at bounding box center [1008, 100] width 62 height 22
